Goal: Find specific page/section: Find specific page/section

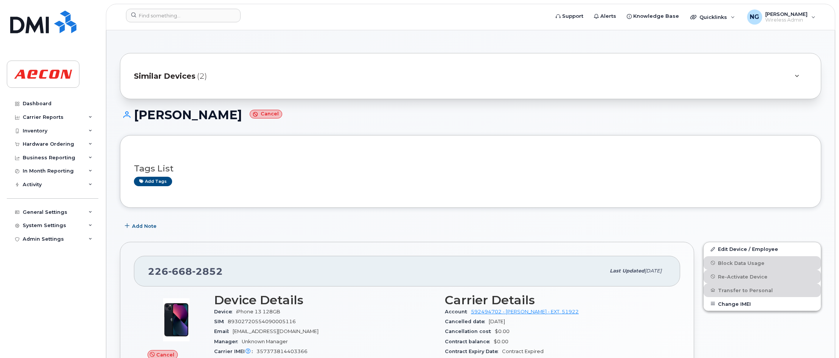
scroll to position [568, 0]
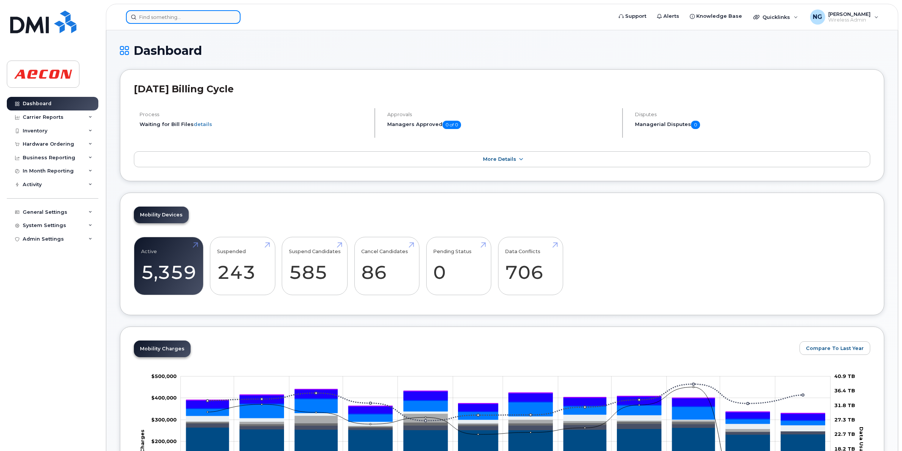
click at [196, 19] on input at bounding box center [183, 17] width 115 height 14
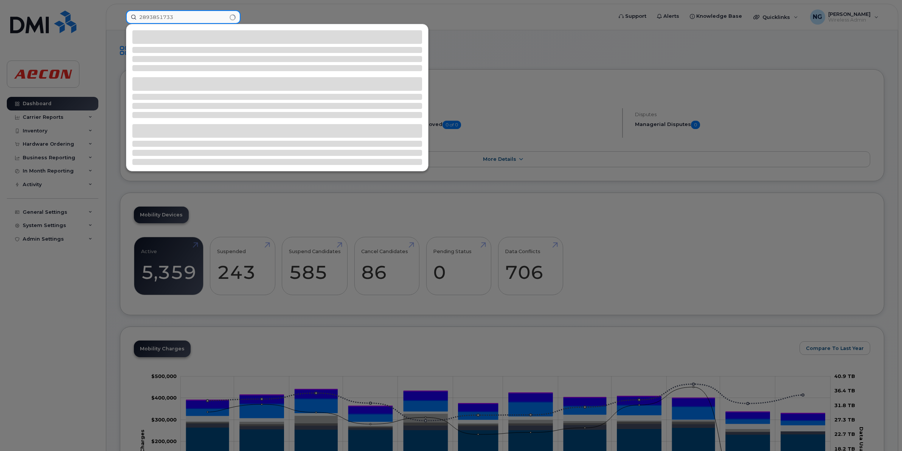
type input "2893851733"
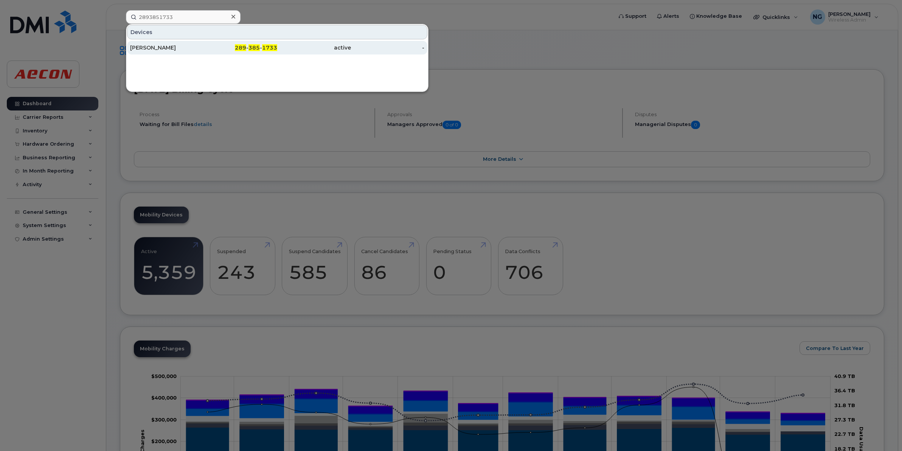
click at [254, 48] on span "385" at bounding box center [254, 47] width 11 height 7
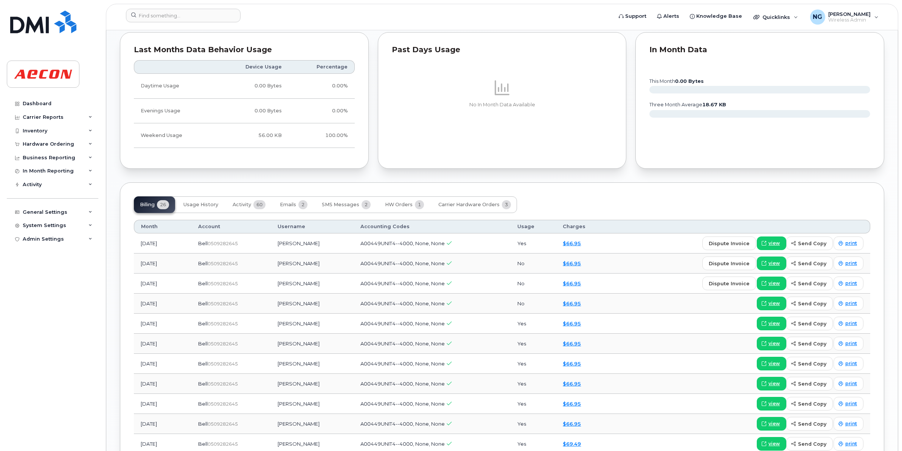
scroll to position [709, 0]
click at [241, 207] on span "Activity" at bounding box center [242, 204] width 19 height 6
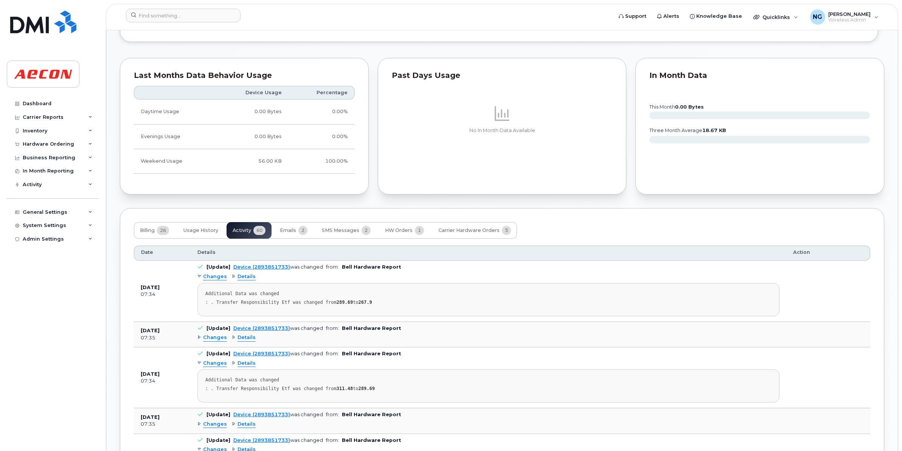
scroll to position [804, 0]
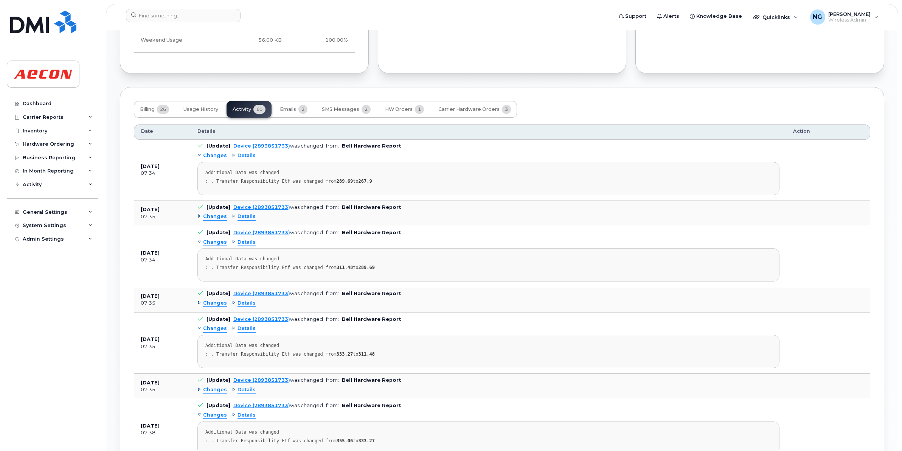
click at [216, 158] on span "Changes" at bounding box center [215, 155] width 24 height 7
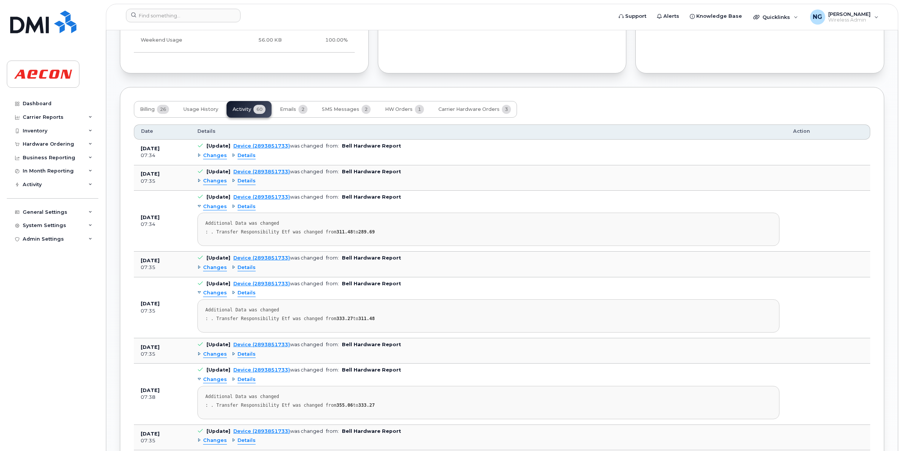
click at [219, 183] on span "Changes" at bounding box center [215, 180] width 24 height 7
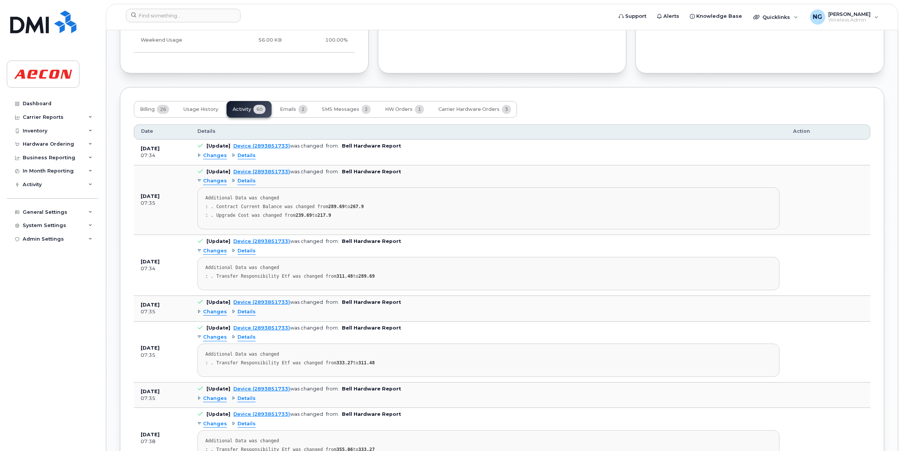
click at [216, 254] on span "Changes" at bounding box center [215, 250] width 24 height 7
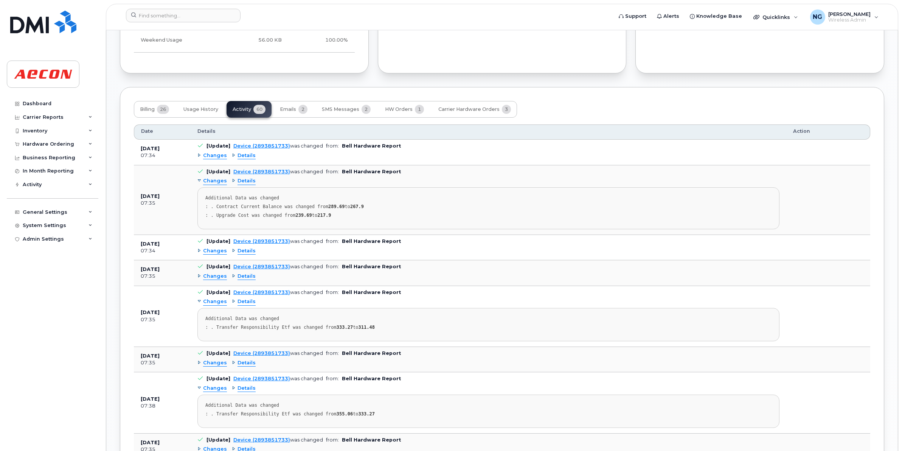
click at [216, 302] on span "Changes" at bounding box center [215, 301] width 24 height 7
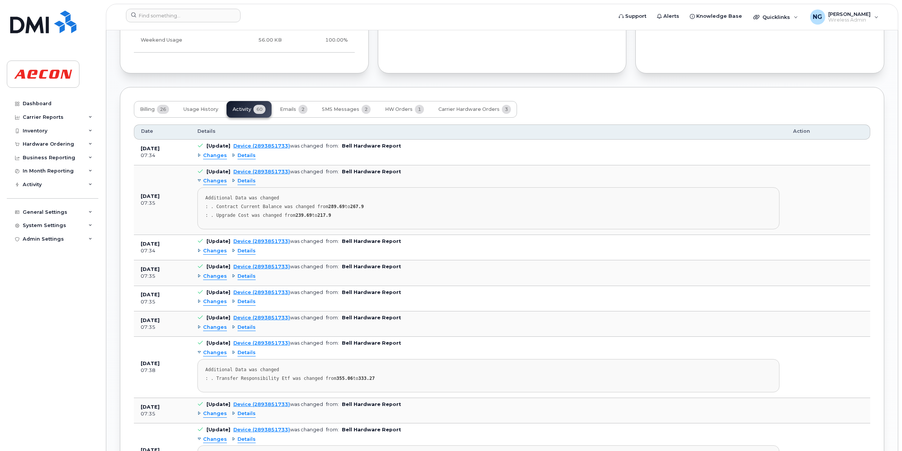
click at [217, 254] on span "Changes" at bounding box center [215, 250] width 24 height 7
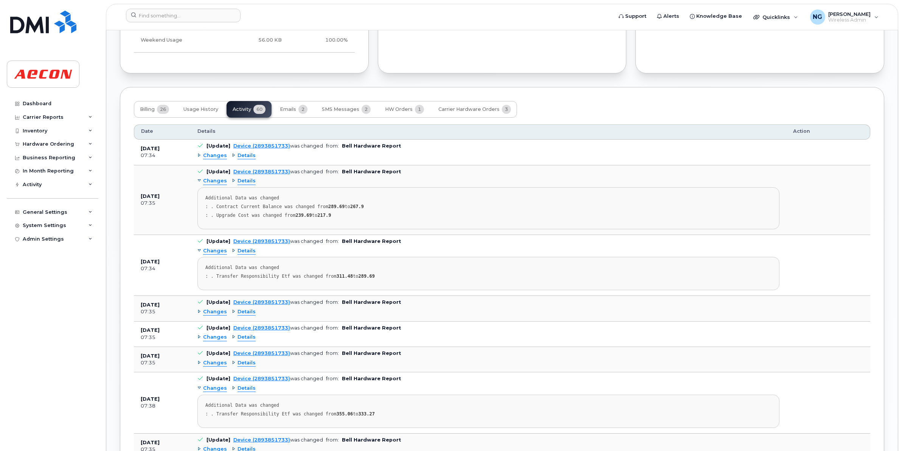
click at [218, 315] on span "Changes" at bounding box center [215, 311] width 24 height 7
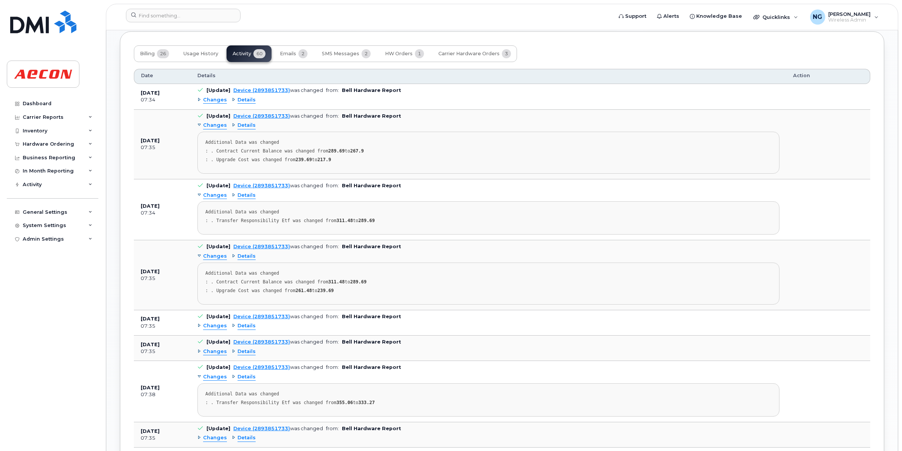
scroll to position [946, 0]
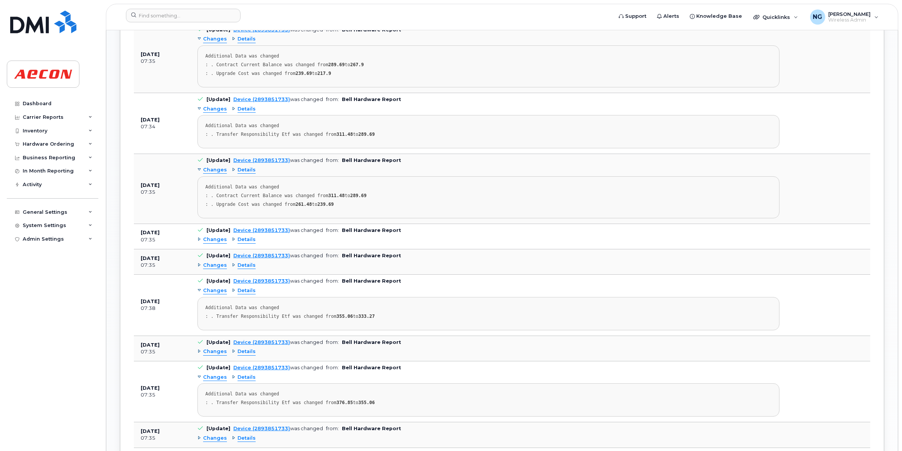
click at [218, 243] on span "Changes" at bounding box center [215, 239] width 24 height 7
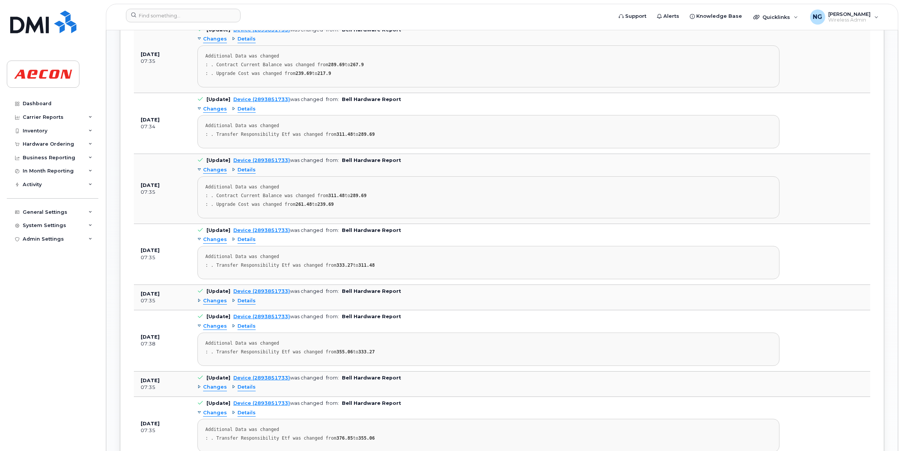
click at [206, 303] on span "Changes" at bounding box center [215, 300] width 24 height 7
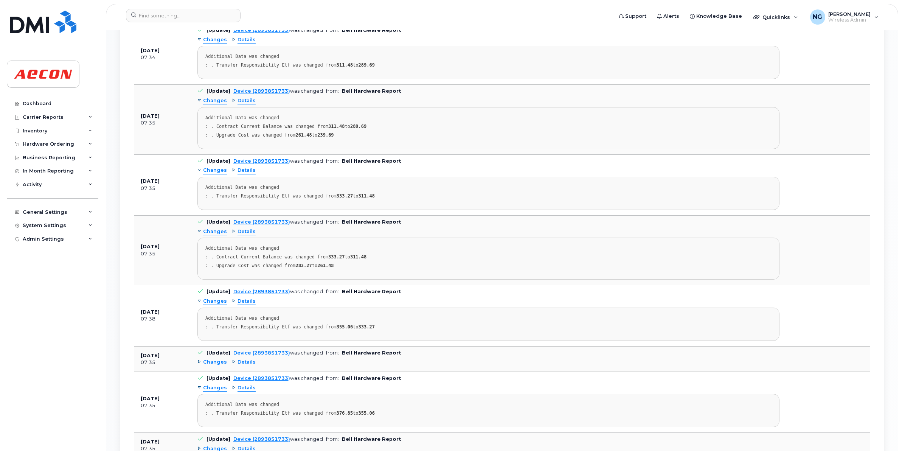
scroll to position [1088, 0]
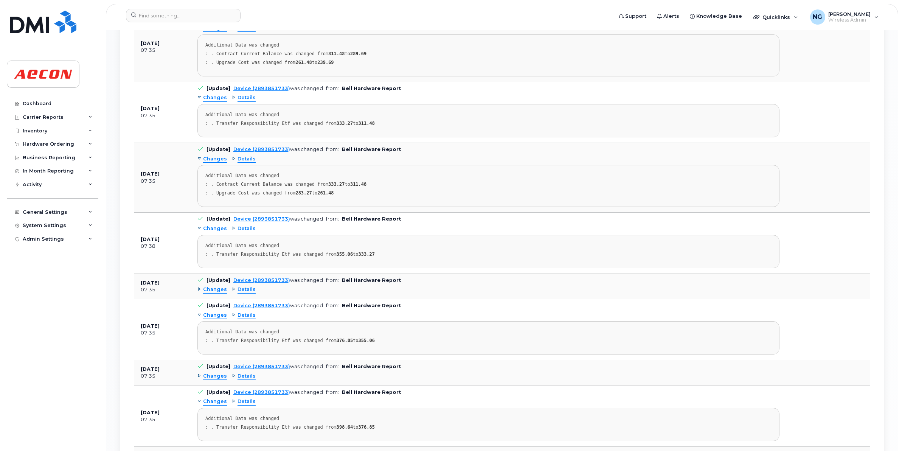
click at [218, 293] on span "Changes" at bounding box center [215, 289] width 24 height 7
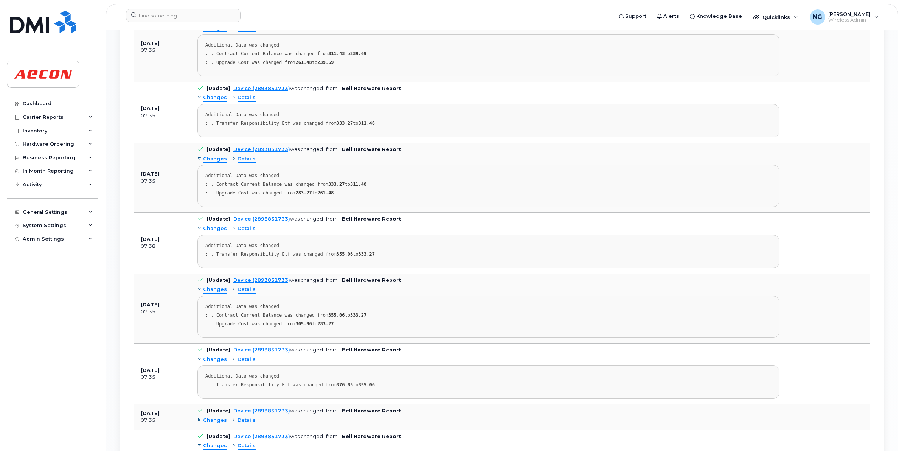
click at [219, 363] on span "Changes" at bounding box center [215, 359] width 24 height 7
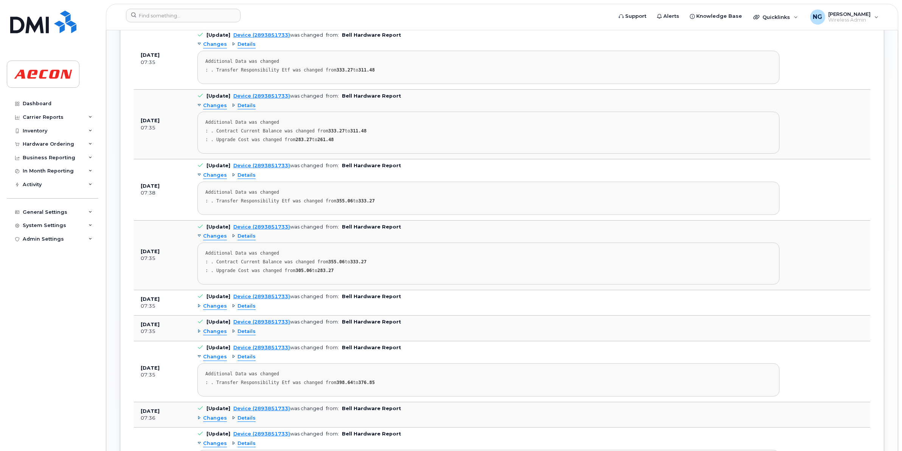
scroll to position [1230, 0]
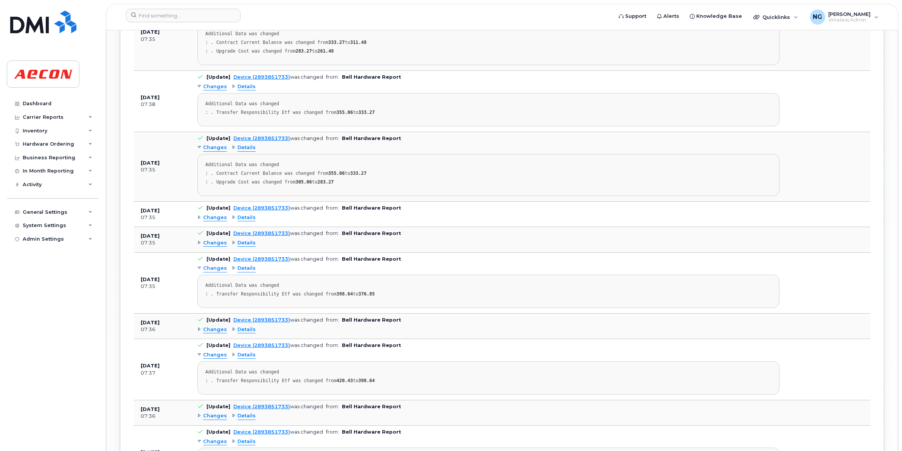
click at [212, 247] on span "Changes" at bounding box center [215, 243] width 24 height 7
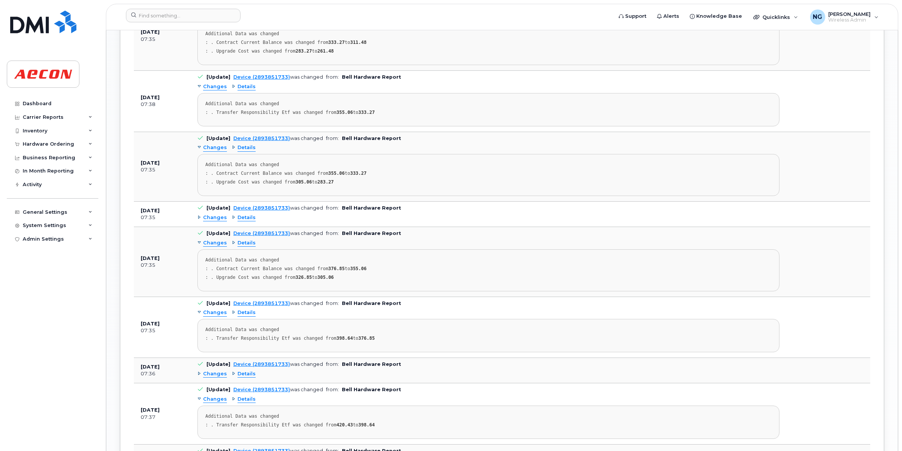
click at [221, 316] on span "Changes" at bounding box center [215, 312] width 24 height 7
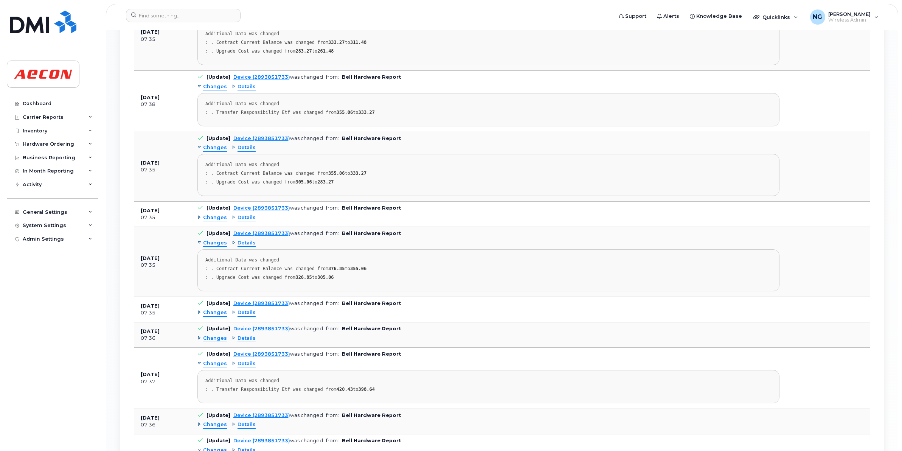
click at [225, 316] on span "Changes" at bounding box center [215, 312] width 24 height 7
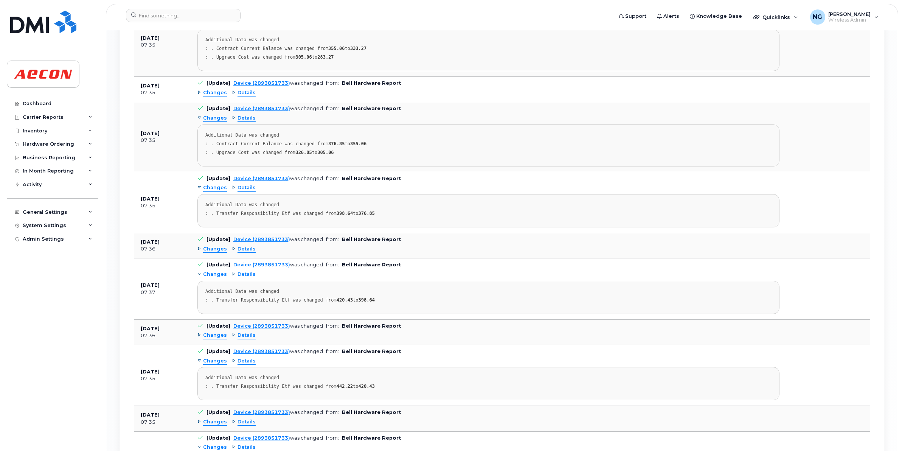
scroll to position [1372, 0]
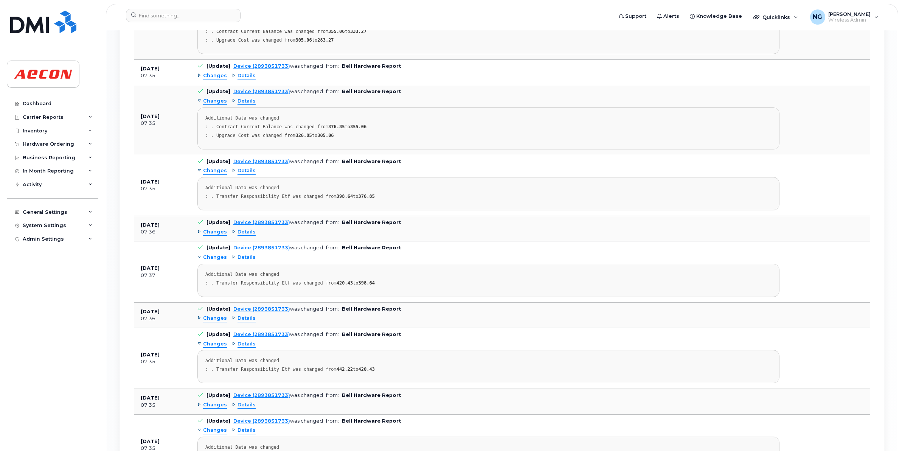
click at [223, 236] on span "Changes" at bounding box center [215, 232] width 24 height 7
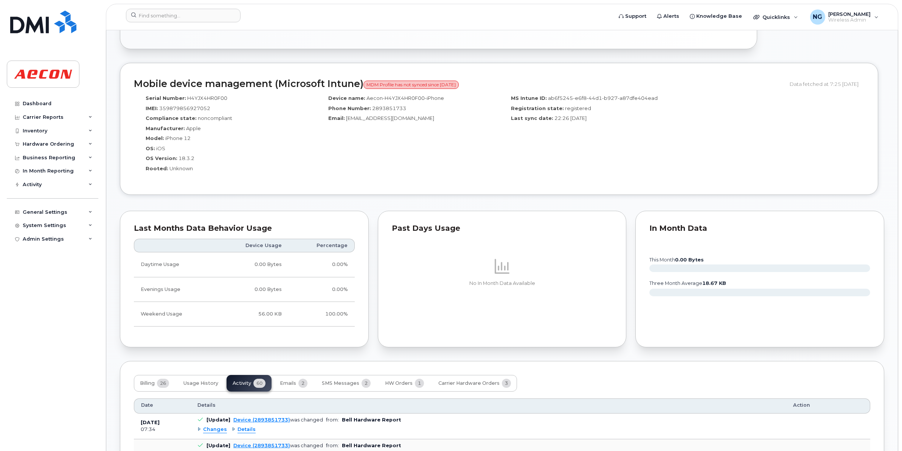
scroll to position [695, 0]
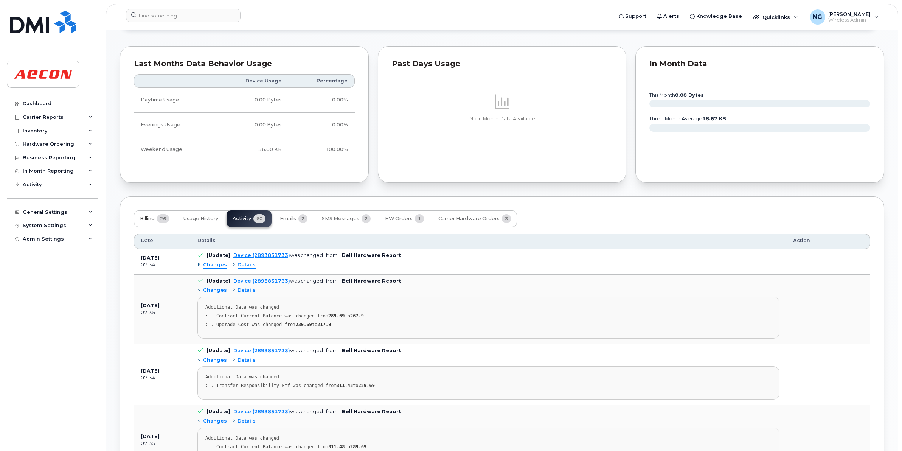
click at [150, 219] on span "Billing" at bounding box center [147, 219] width 15 height 6
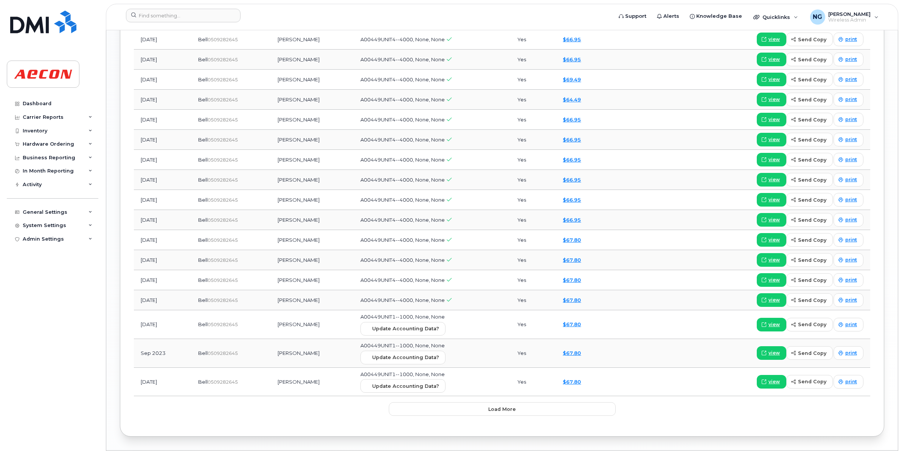
scroll to position [1100, 0]
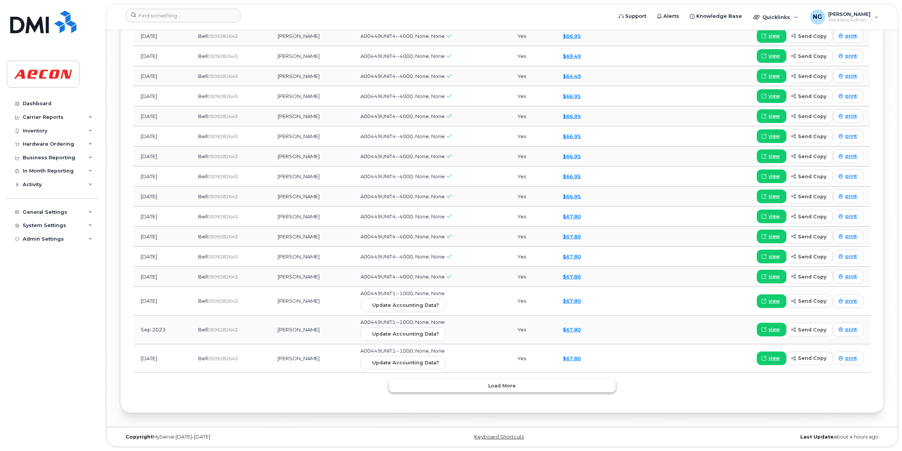
click at [477, 389] on button "Load more" at bounding box center [502, 386] width 227 height 14
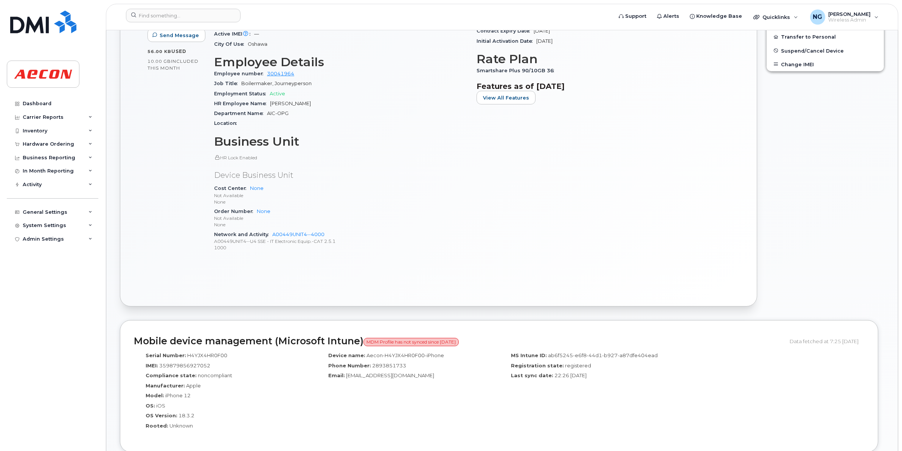
scroll to position [258, 0]
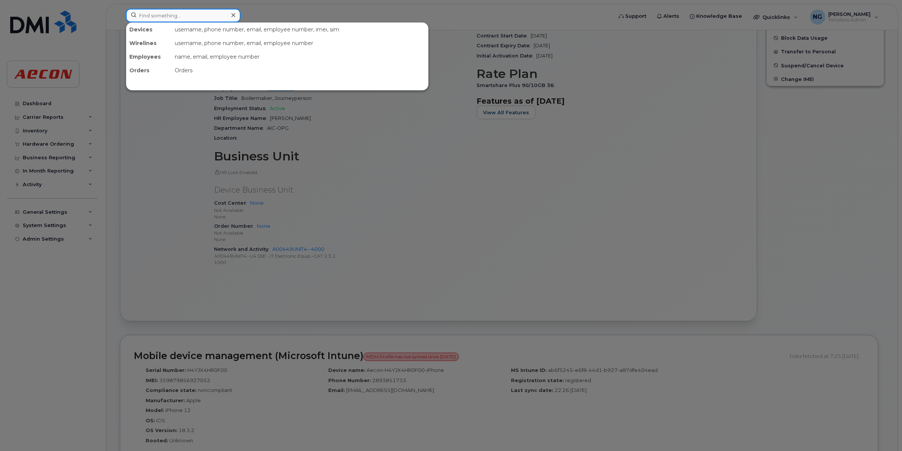
click at [198, 16] on input at bounding box center [183, 16] width 115 height 14
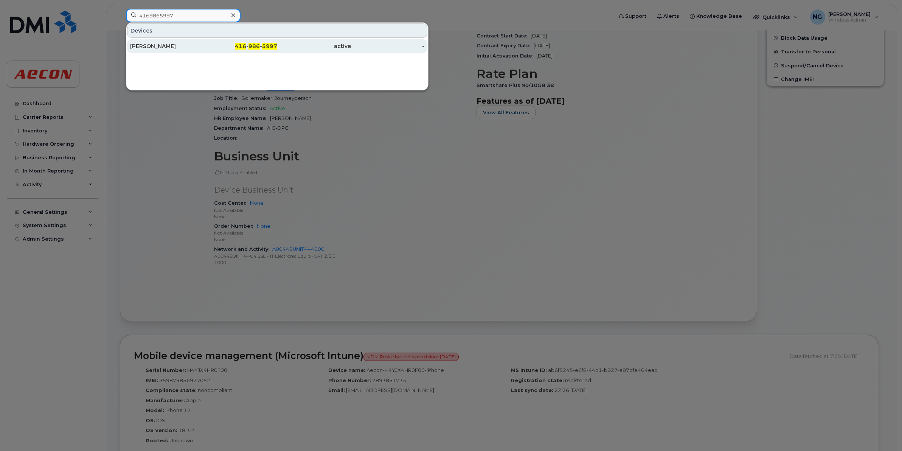
type input "4169865997"
click at [146, 47] on div "Yves Philippe" at bounding box center [167, 46] width 74 height 8
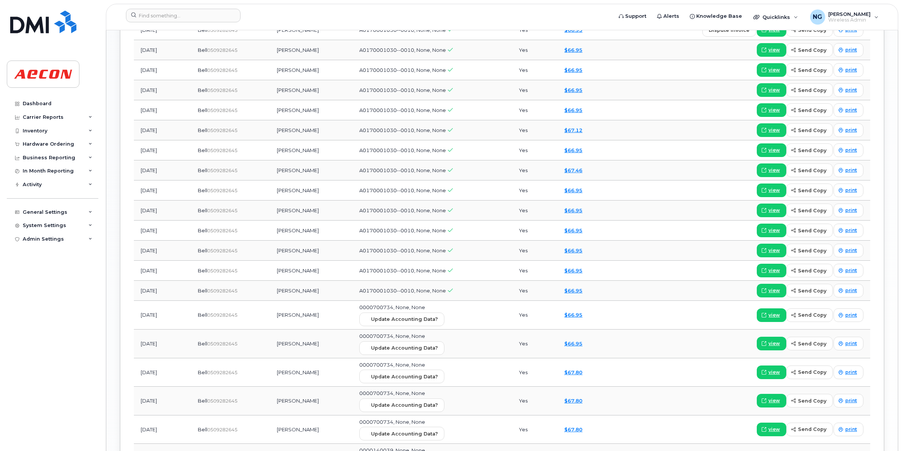
scroll to position [1151, 0]
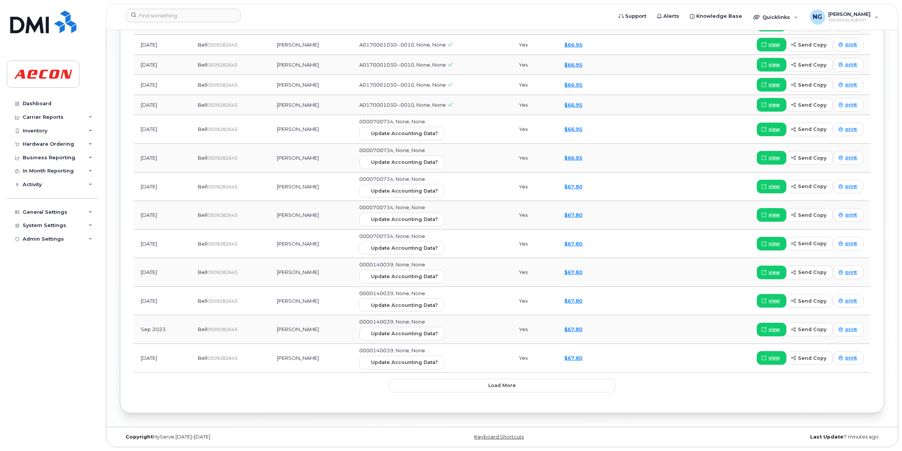
drag, startPoint x: 294, startPoint y: 246, endPoint x: 664, endPoint y: 170, distance: 378.1
click at [664, 170] on td "view send copy print" at bounding box center [740, 158] width 259 height 29
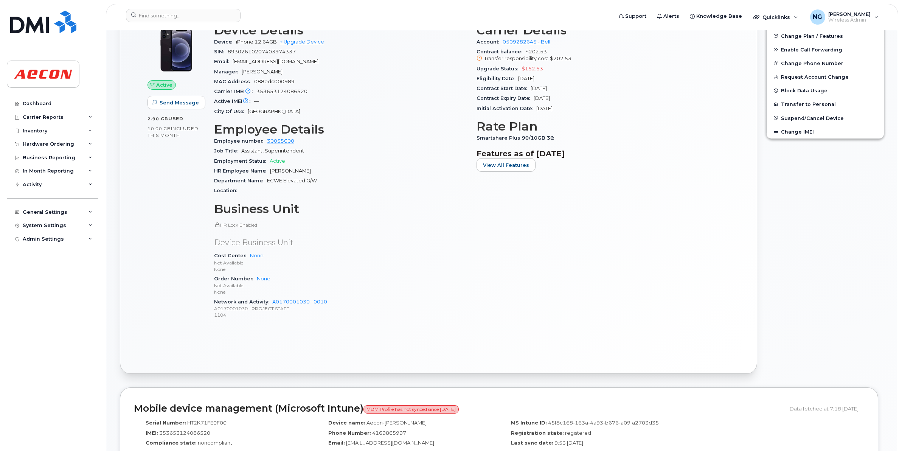
scroll to position [0, 0]
